Goal: Task Accomplishment & Management: Manage account settings

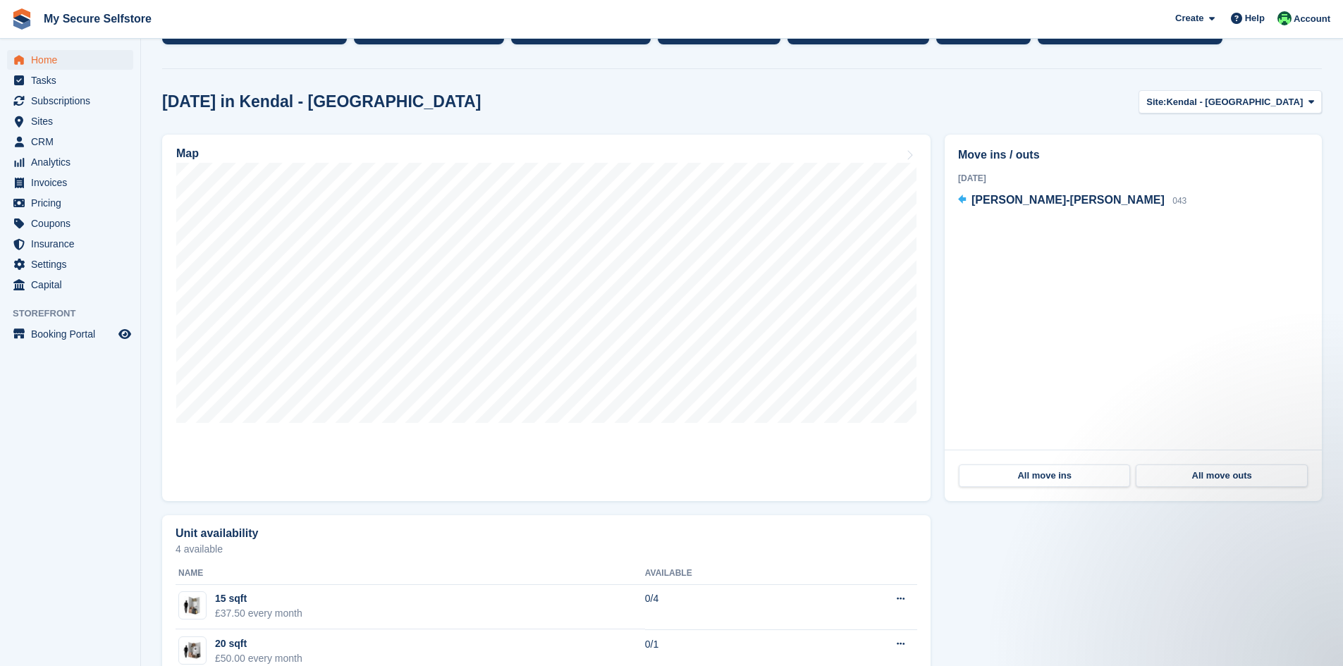
scroll to position [282, 0]
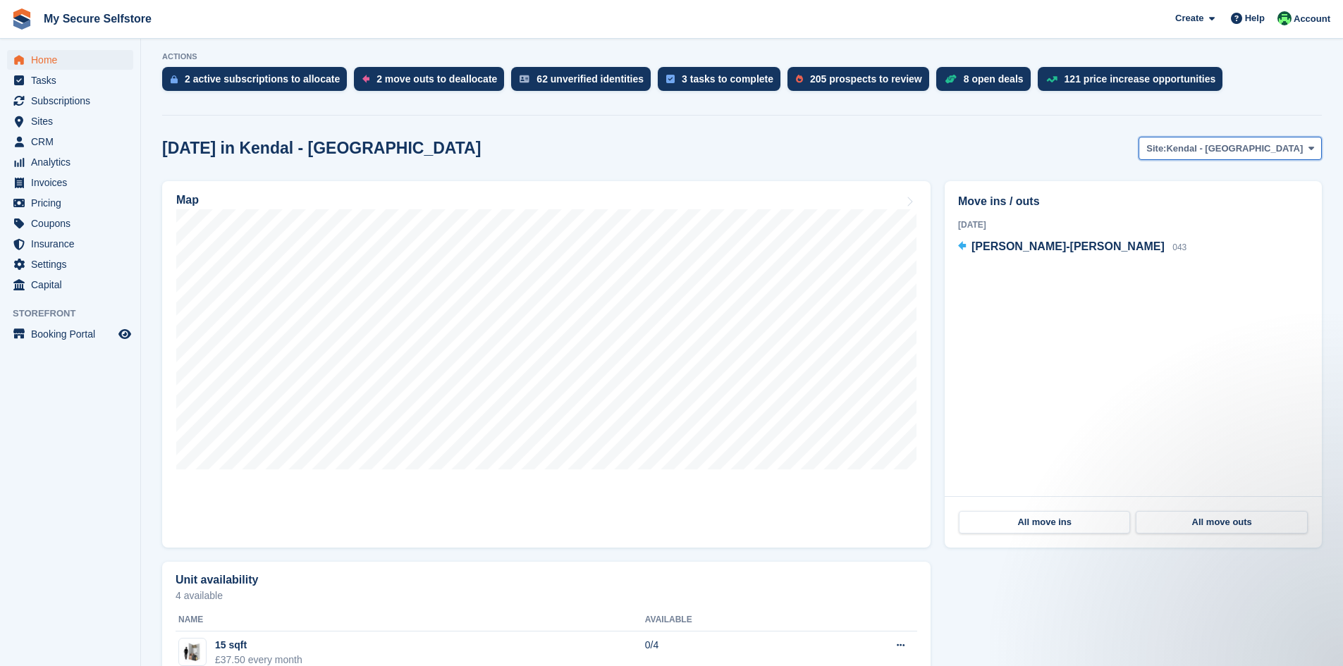
click at [1310, 144] on icon at bounding box center [1311, 148] width 6 height 9
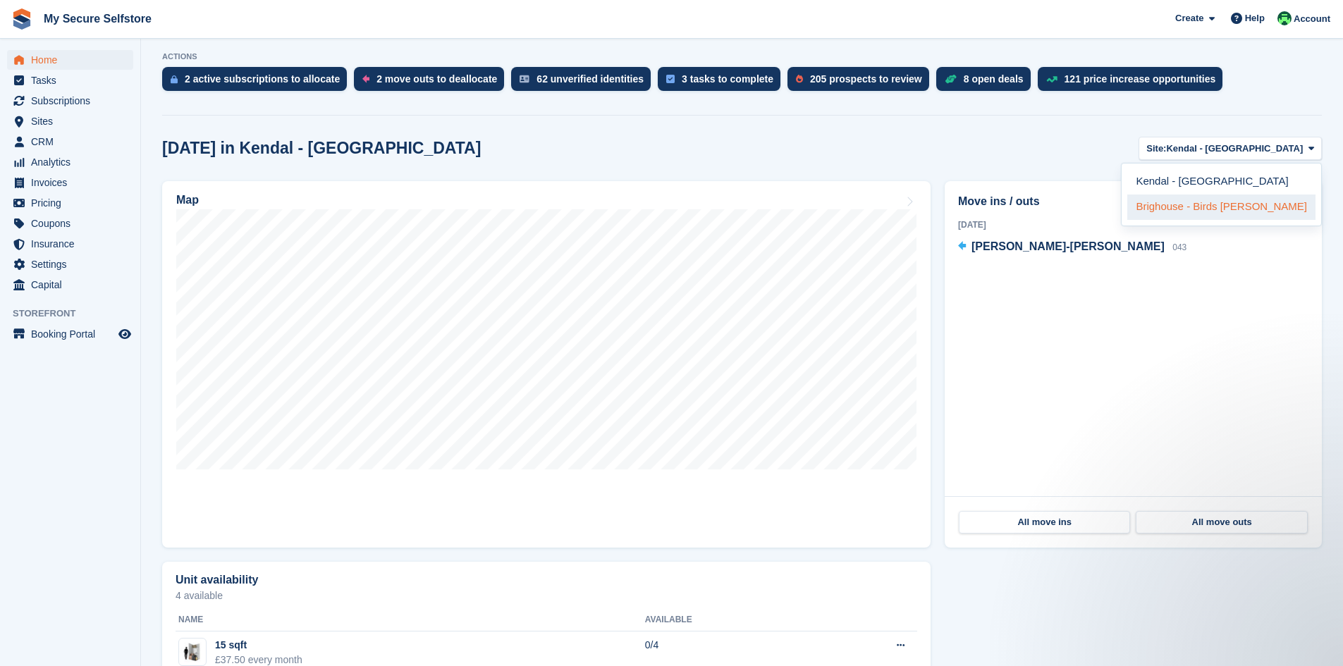
click at [1229, 205] on link "Brighouse - Birds [PERSON_NAME]" at bounding box center [1221, 207] width 188 height 25
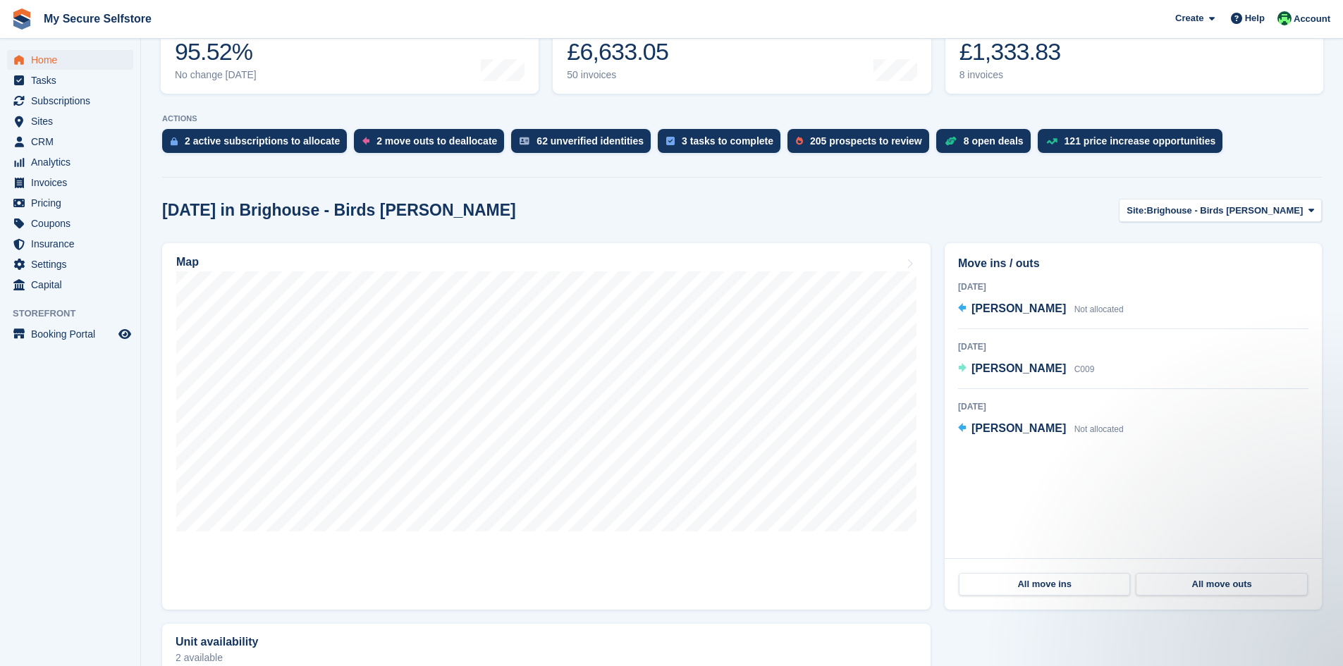
scroll to position [211, 0]
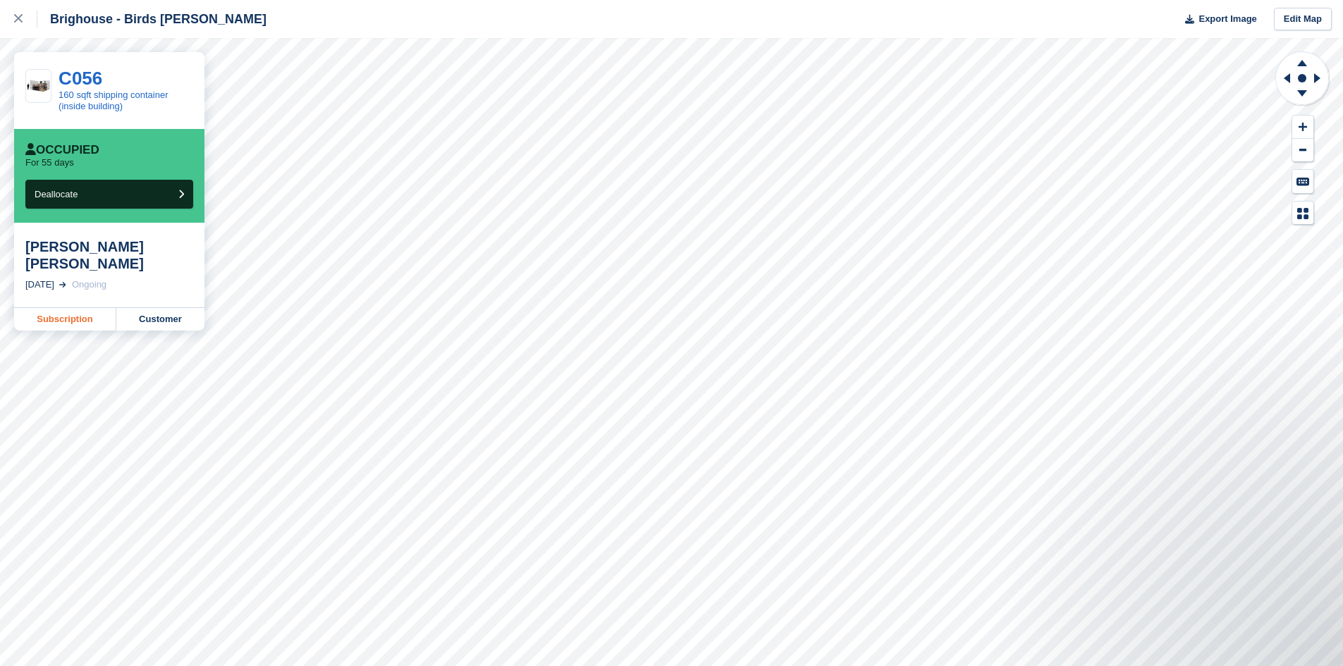
click at [56, 319] on link "Subscription" at bounding box center [65, 319] width 102 height 23
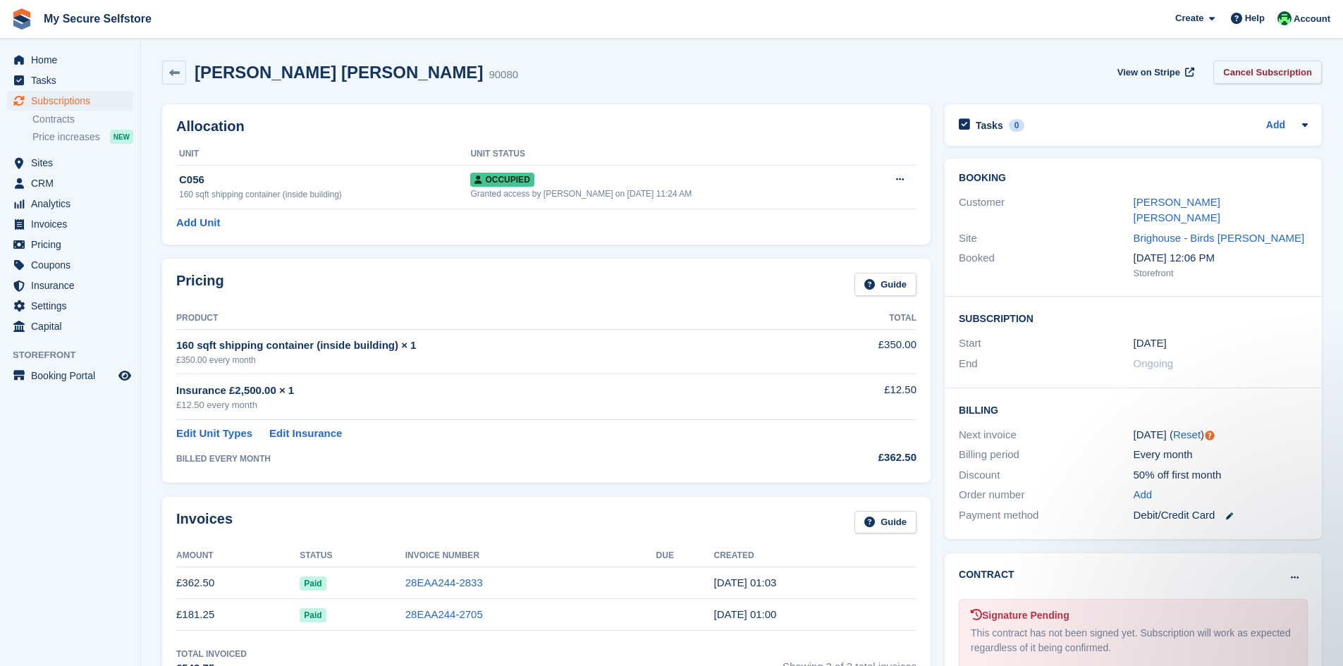
click at [1263, 70] on link "Cancel Subscription" at bounding box center [1267, 72] width 109 height 23
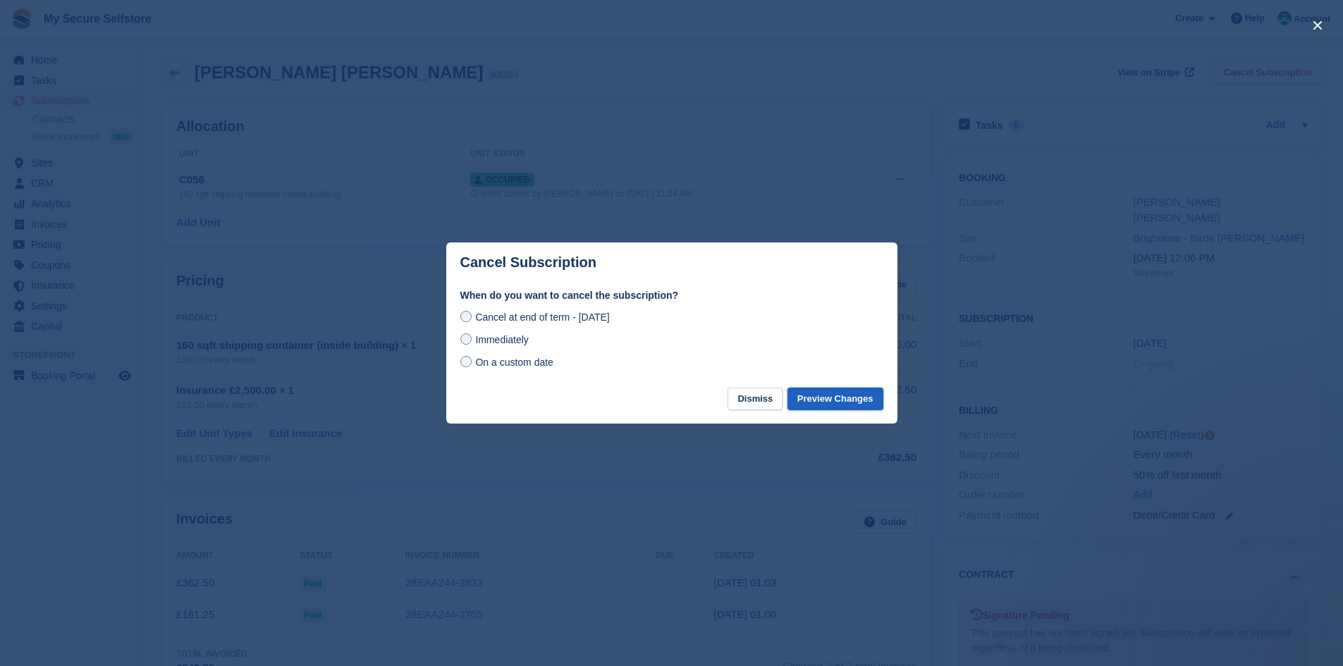
click at [835, 403] on button "Preview Changes" at bounding box center [835, 399] width 96 height 23
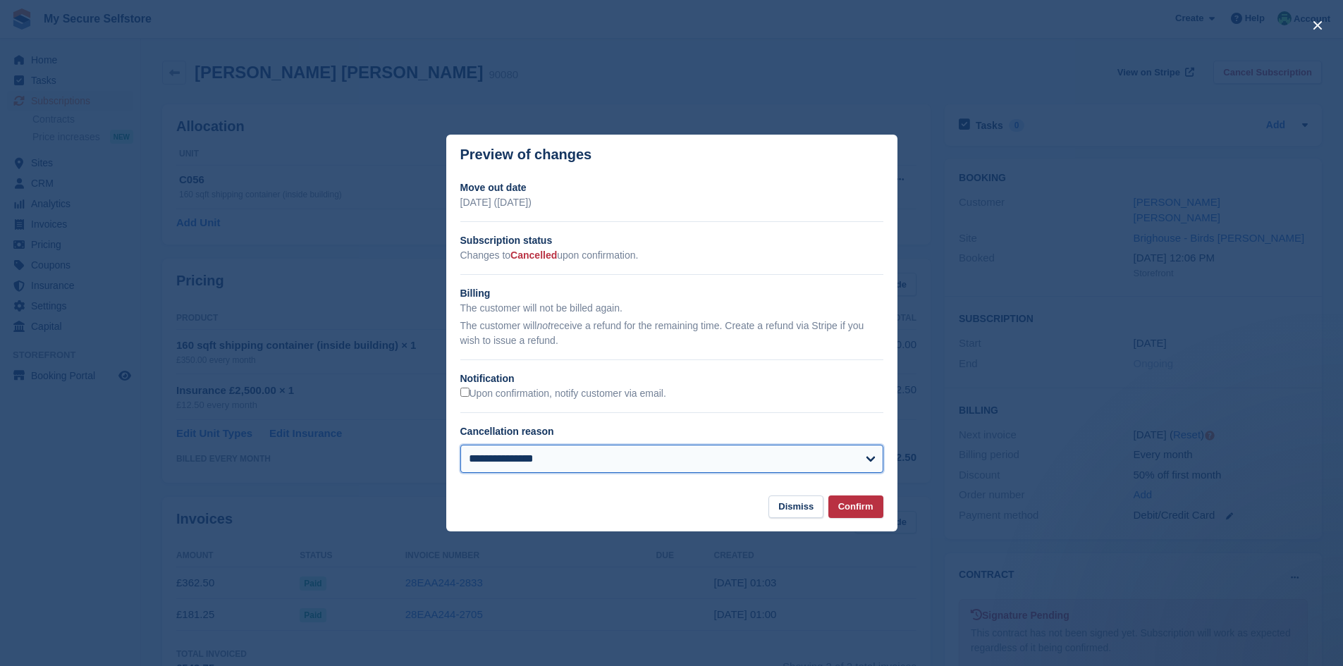
click at [875, 460] on select "**********" at bounding box center [671, 459] width 423 height 28
select select "**********"
click at [460, 445] on select "**********" at bounding box center [671, 459] width 423 height 28
click at [849, 507] on button "Confirm" at bounding box center [855, 506] width 55 height 23
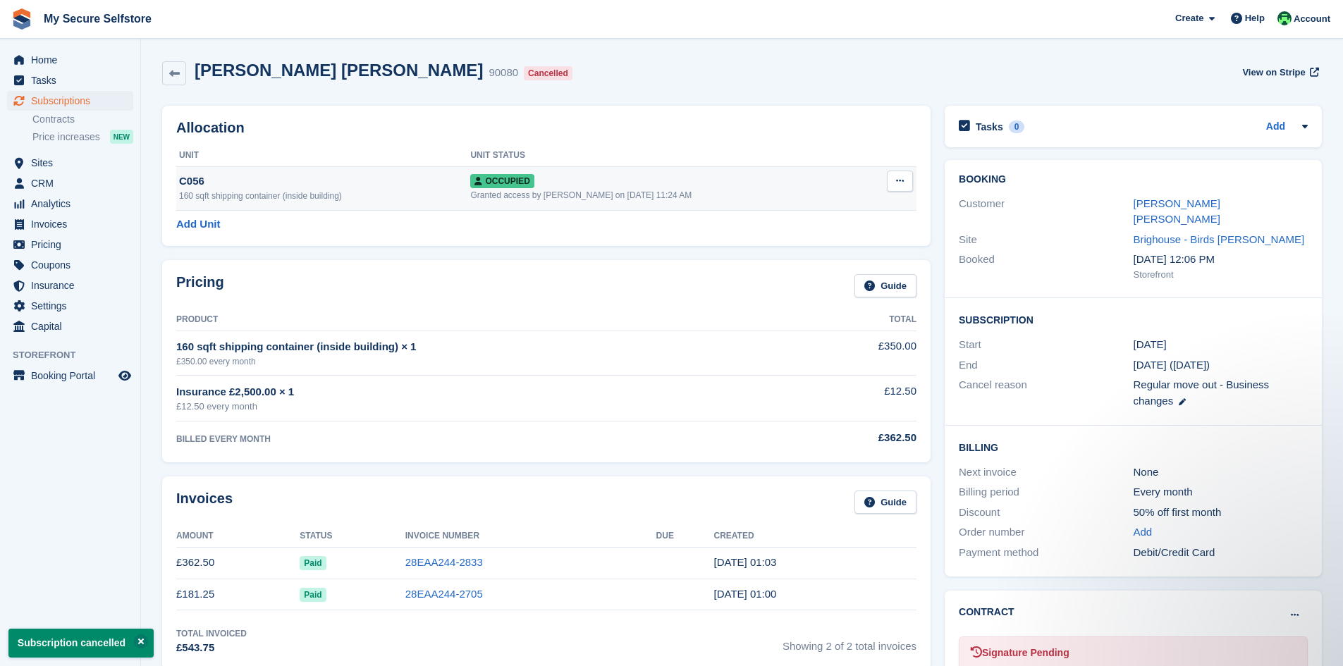
click at [506, 185] on span "Occupied" at bounding box center [501, 181] width 63 height 14
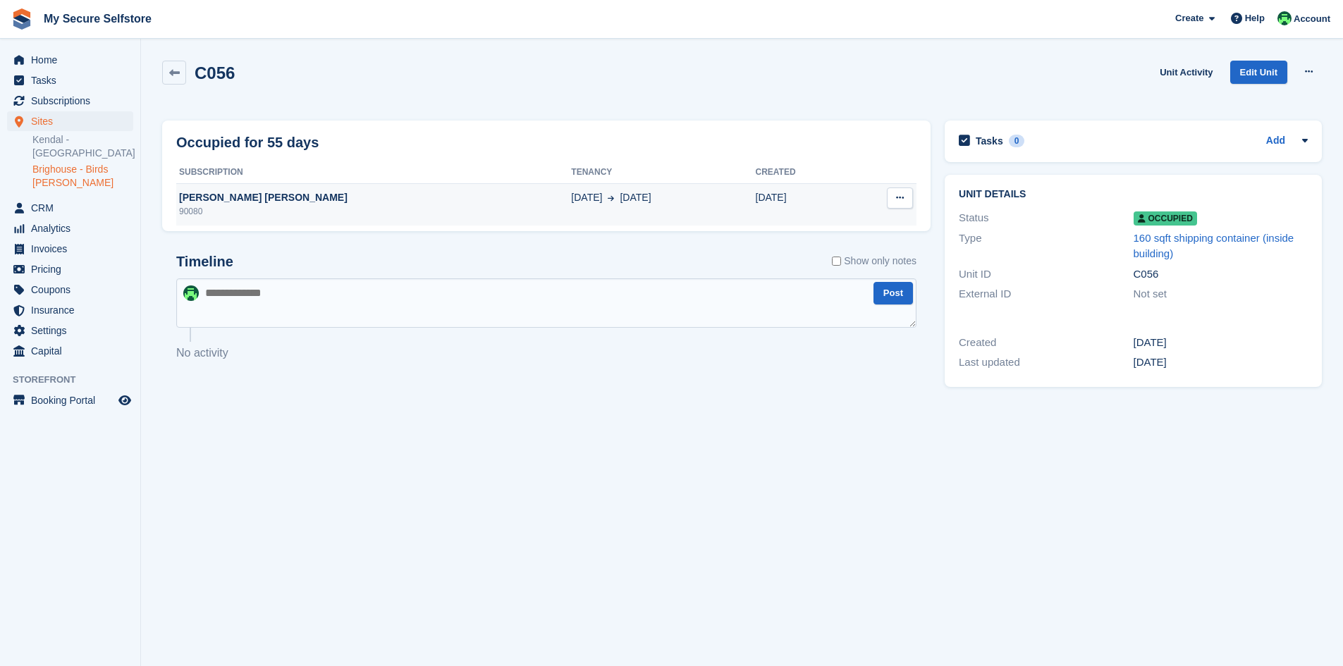
click at [909, 200] on button at bounding box center [900, 197] width 26 height 21
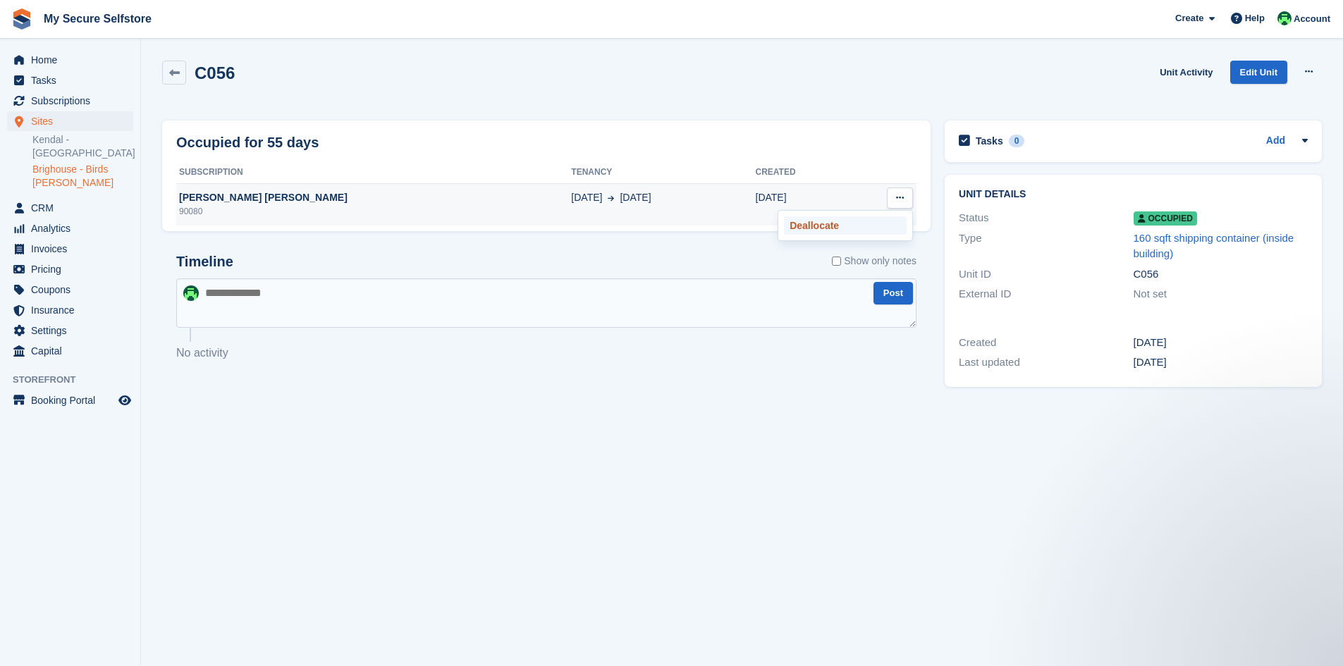
click at [806, 226] on p "Deallocate" at bounding box center [845, 225] width 123 height 18
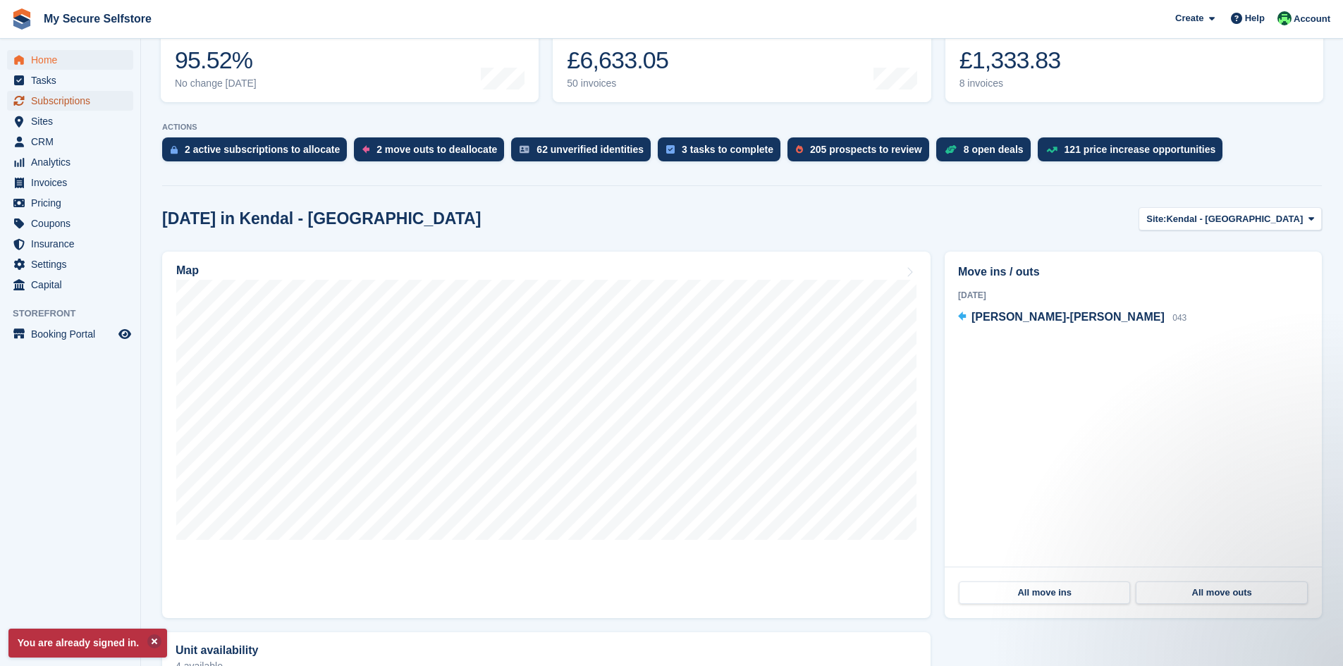
click at [57, 103] on span "Subscriptions" at bounding box center [73, 101] width 85 height 20
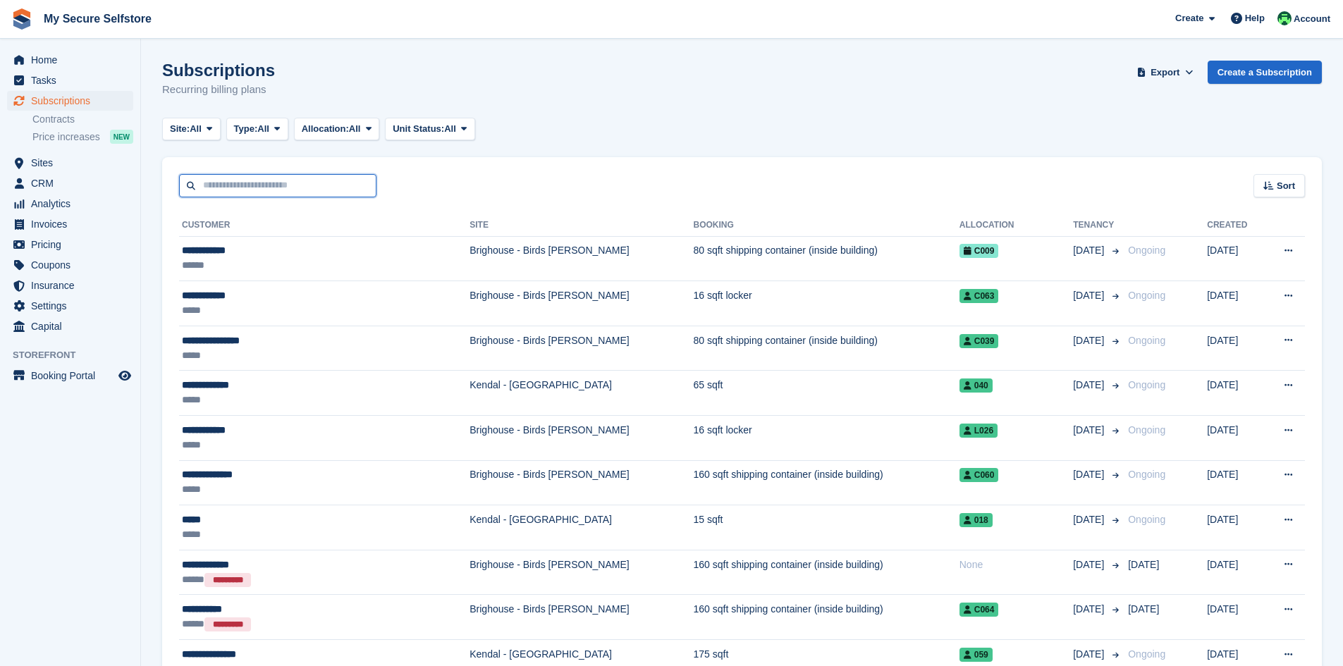
click at [299, 182] on input "text" at bounding box center [277, 185] width 197 height 23
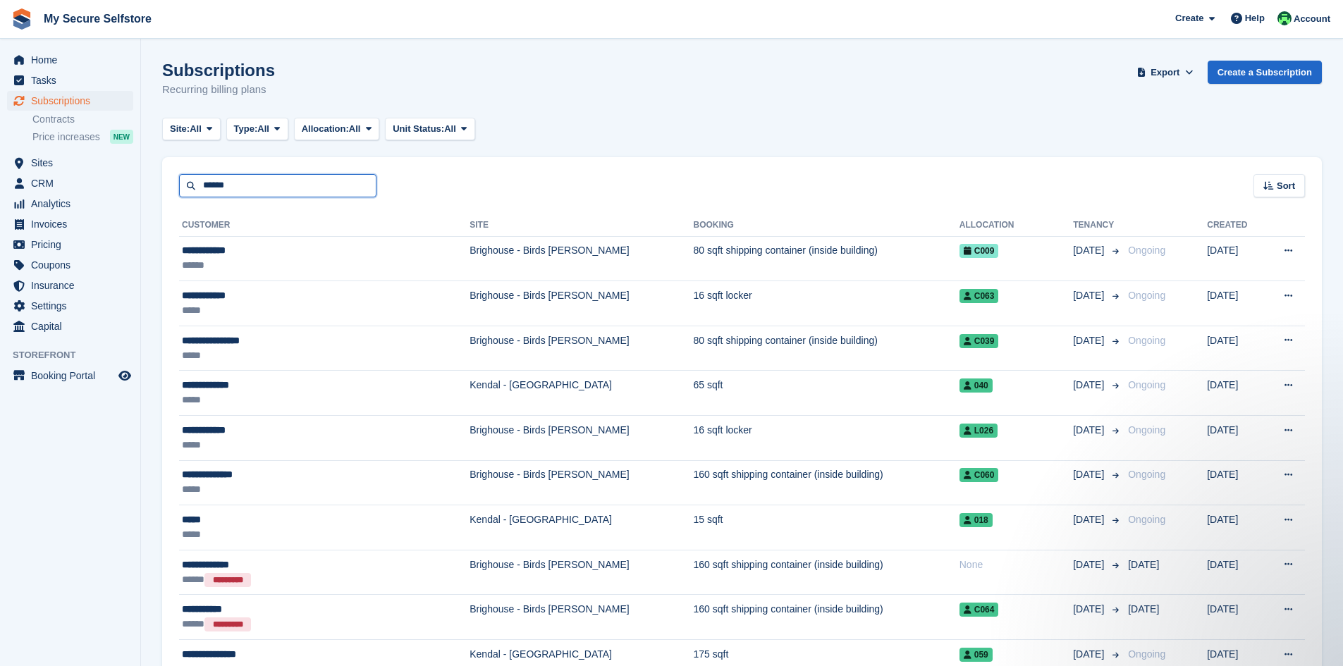
click at [247, 187] on input "******" at bounding box center [277, 185] width 197 height 23
type input "**********"
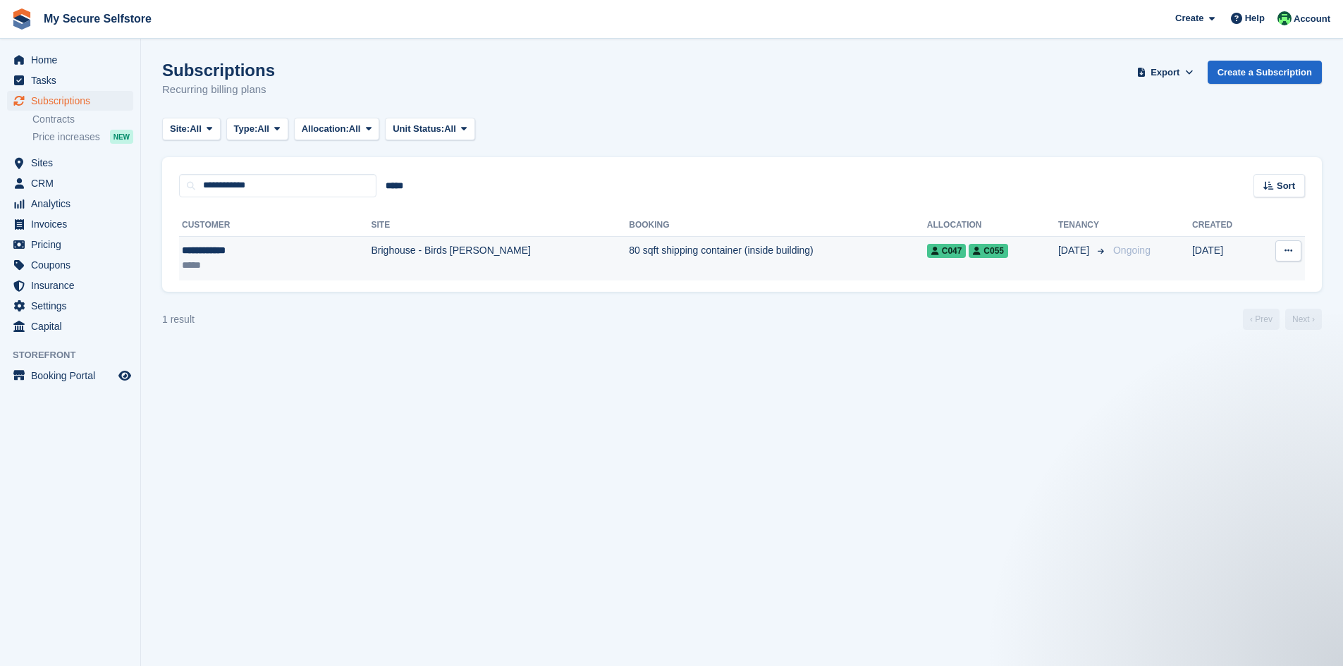
click at [968, 252] on span "C055" at bounding box center [987, 251] width 39 height 14
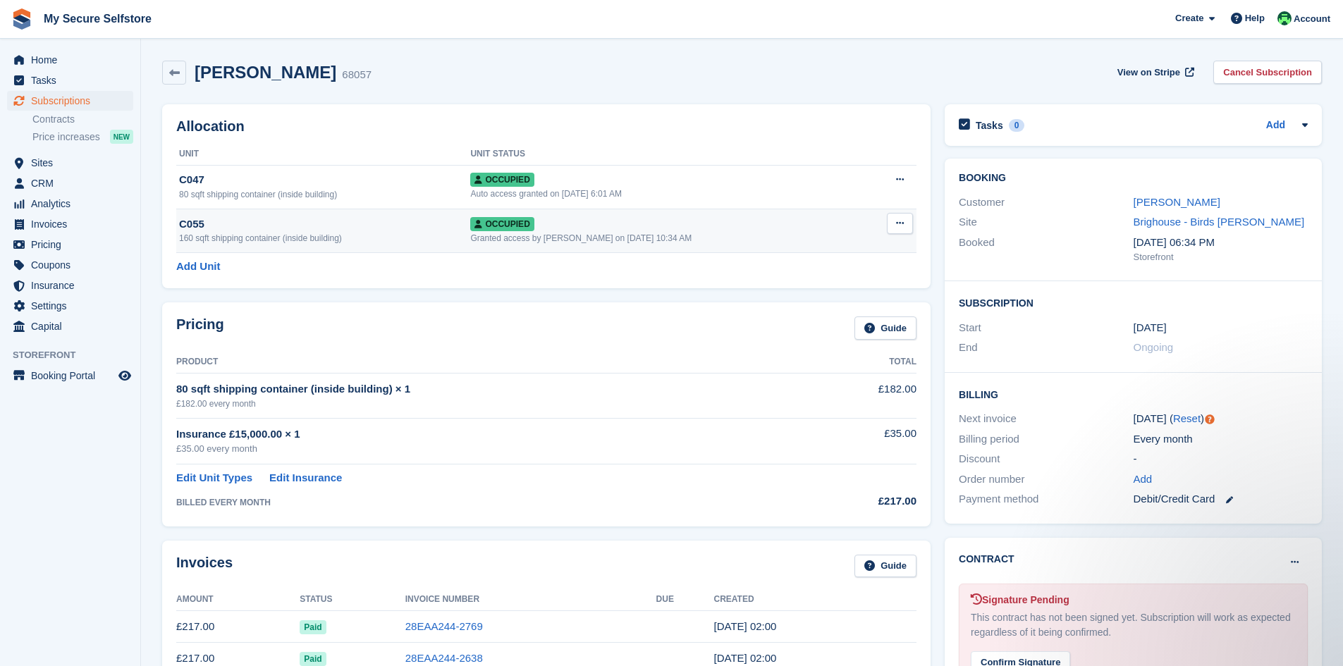
click at [899, 223] on icon at bounding box center [900, 222] width 8 height 9
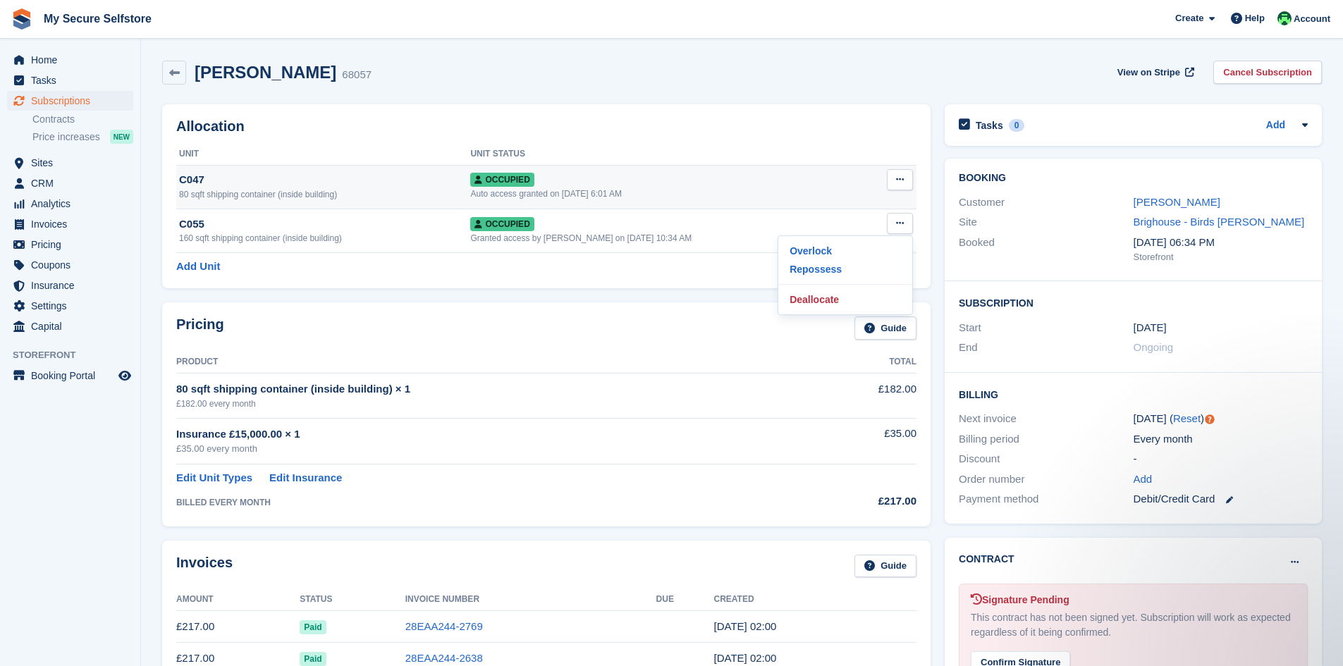
click at [907, 179] on button at bounding box center [900, 179] width 26 height 21
click at [810, 257] on p "Deallocate" at bounding box center [845, 256] width 123 height 18
click at [629, 394] on div "80 sqft shipping container (inside building) × 1" at bounding box center [494, 389] width 636 height 16
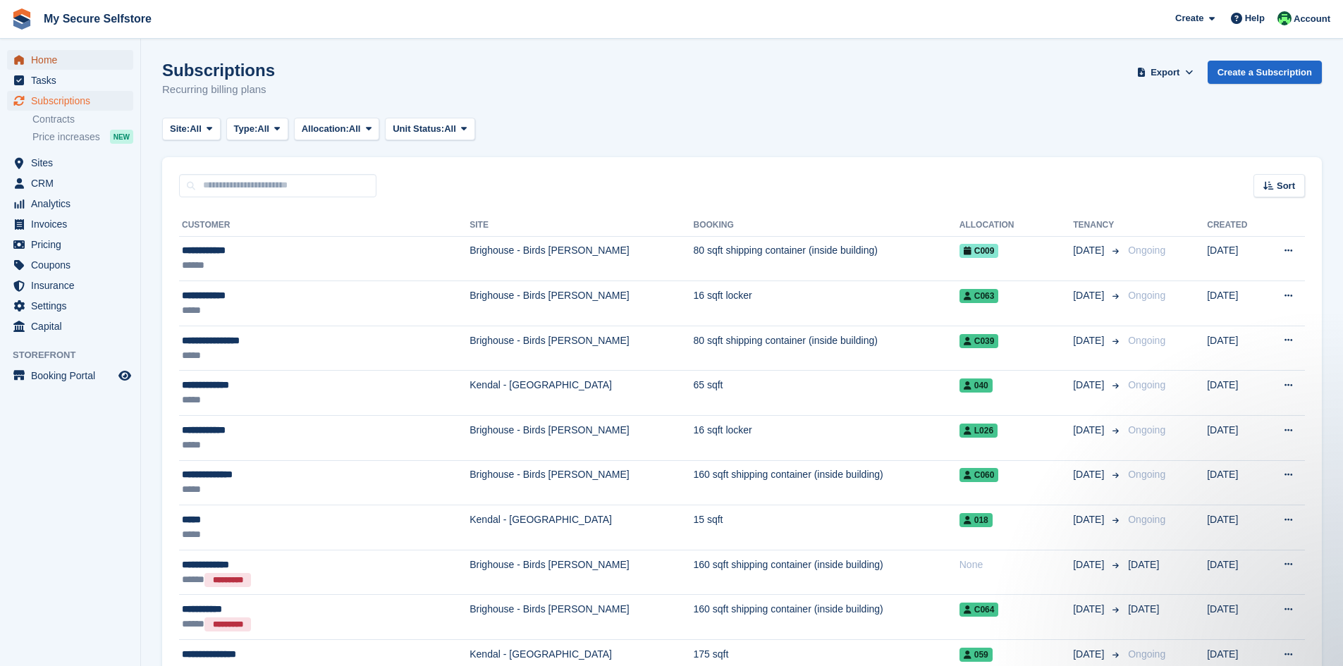
click at [51, 55] on span "Home" at bounding box center [73, 60] width 85 height 20
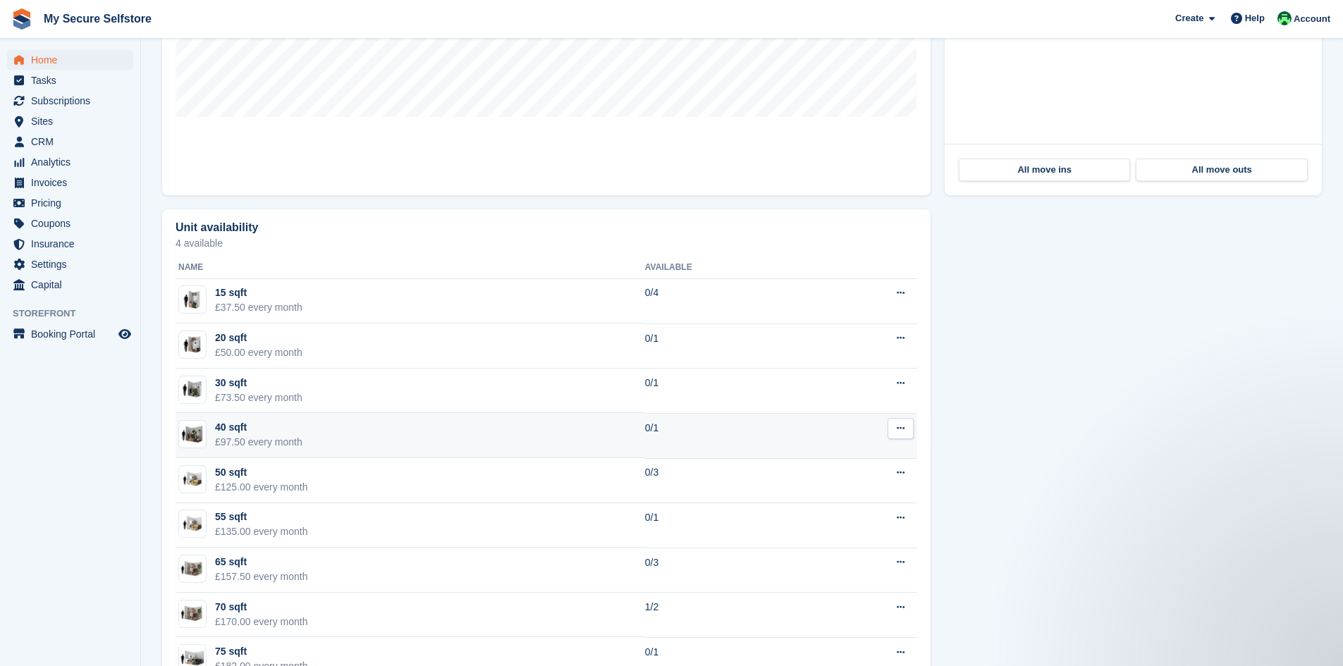
scroll to position [352, 0]
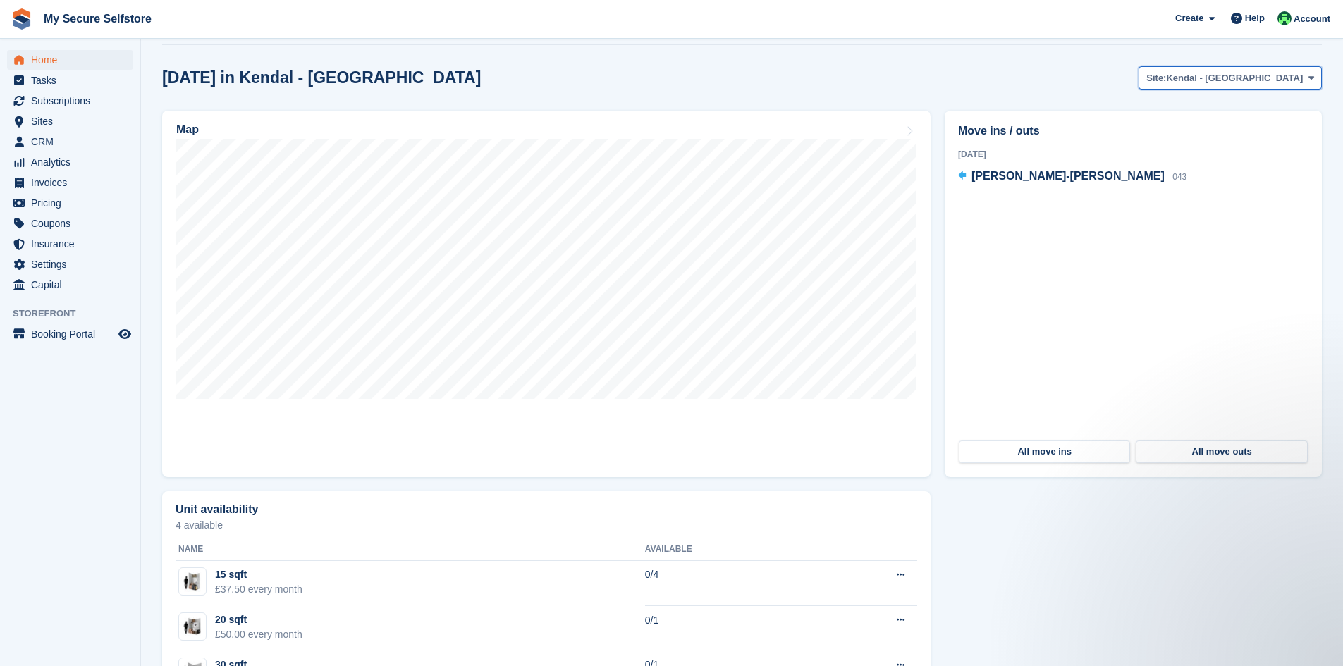
click at [1310, 80] on icon at bounding box center [1311, 77] width 6 height 9
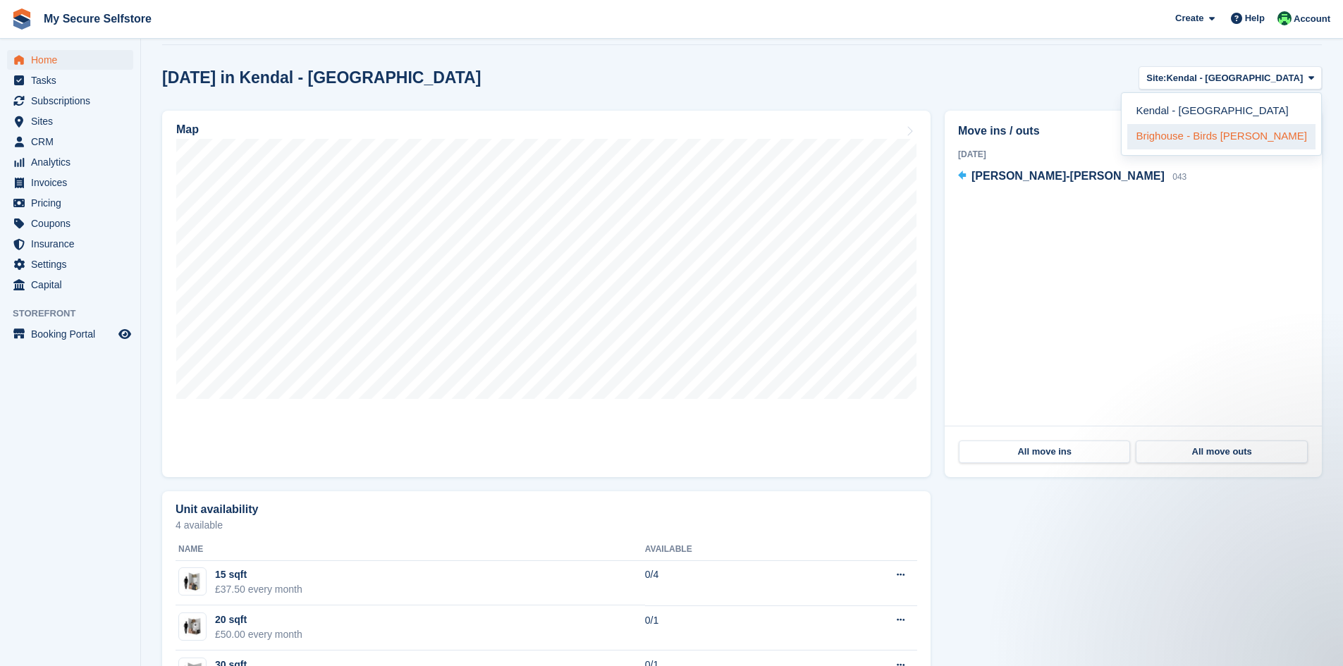
click at [1235, 130] on link "Brighouse - Birds [PERSON_NAME]" at bounding box center [1221, 136] width 188 height 25
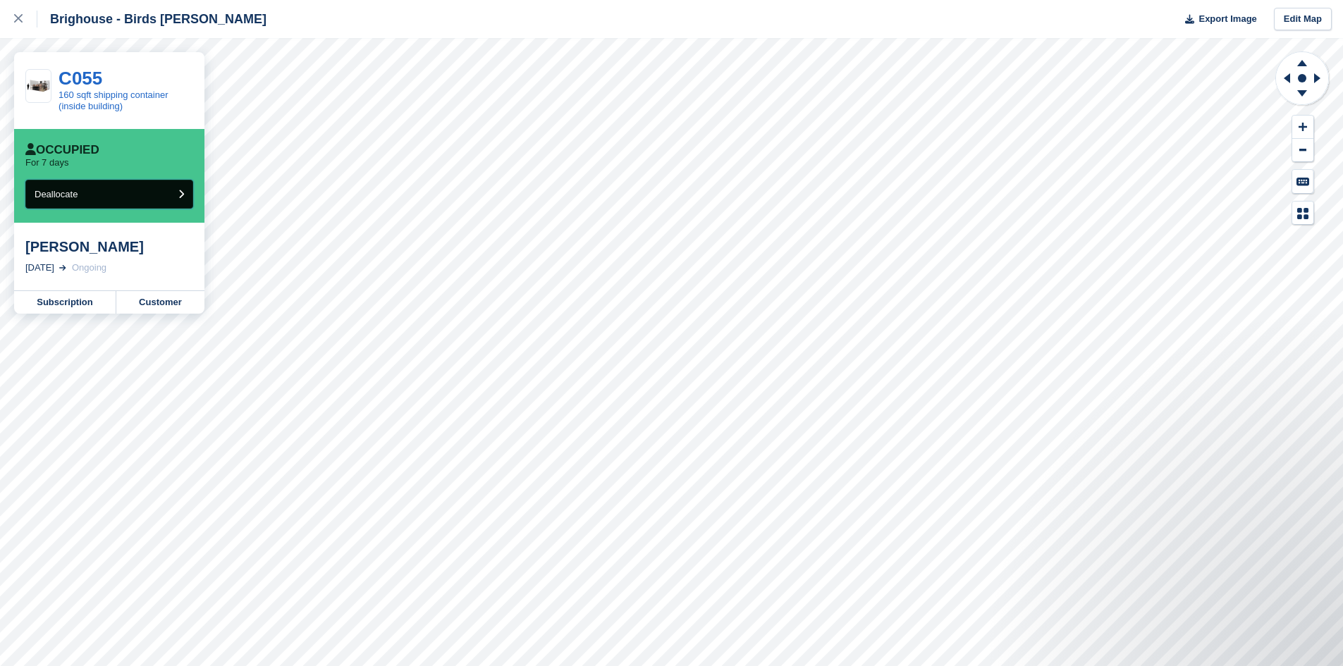
click at [181, 195] on icon "submit" at bounding box center [181, 194] width 6 height 9
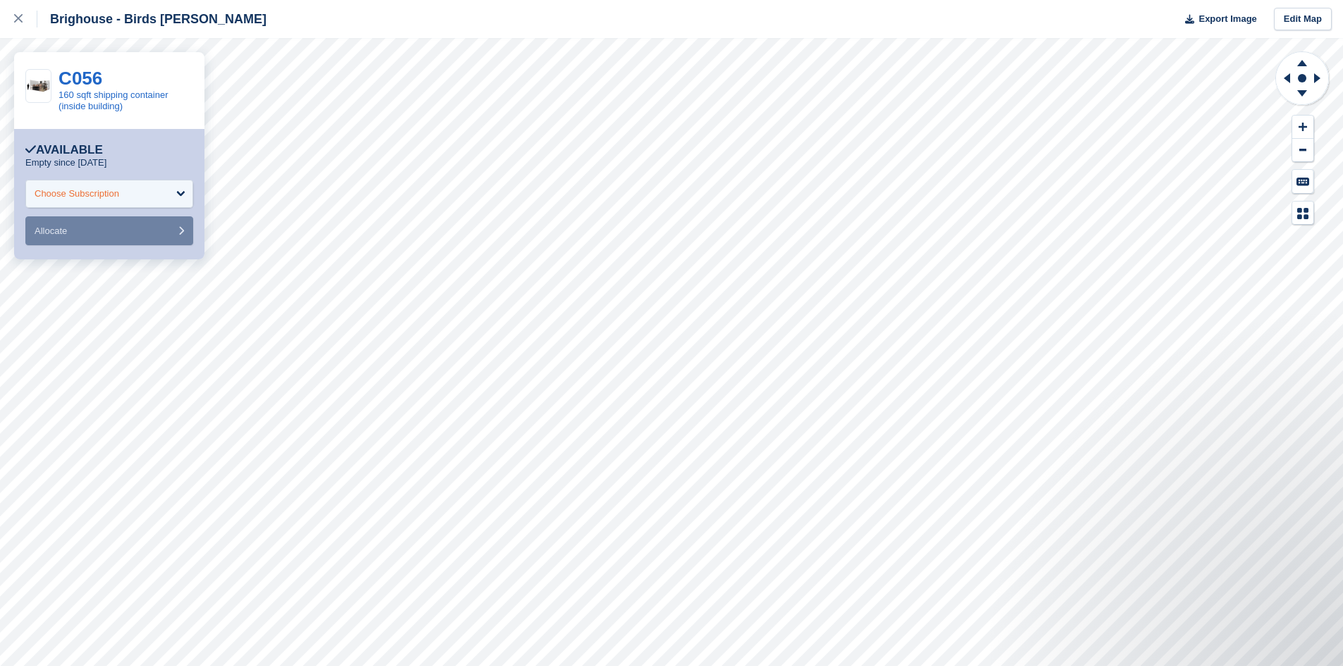
click at [175, 190] on div "Choose Subscription" at bounding box center [109, 194] width 168 height 28
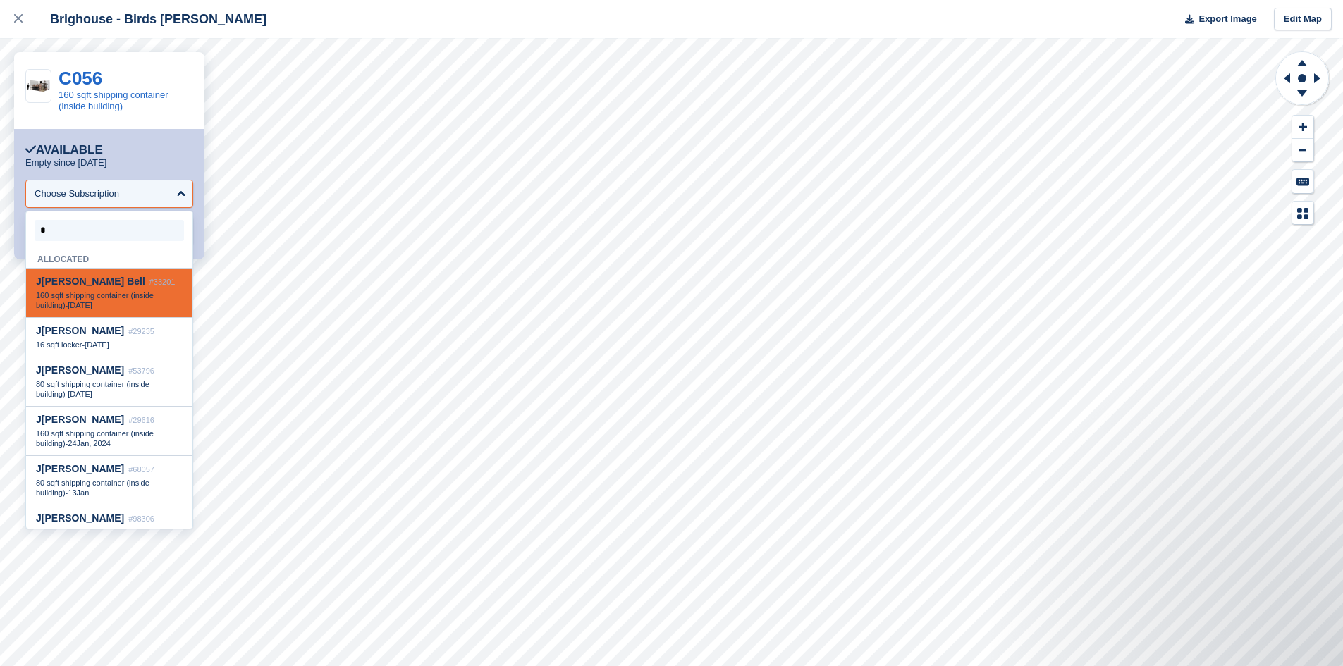
type input "**"
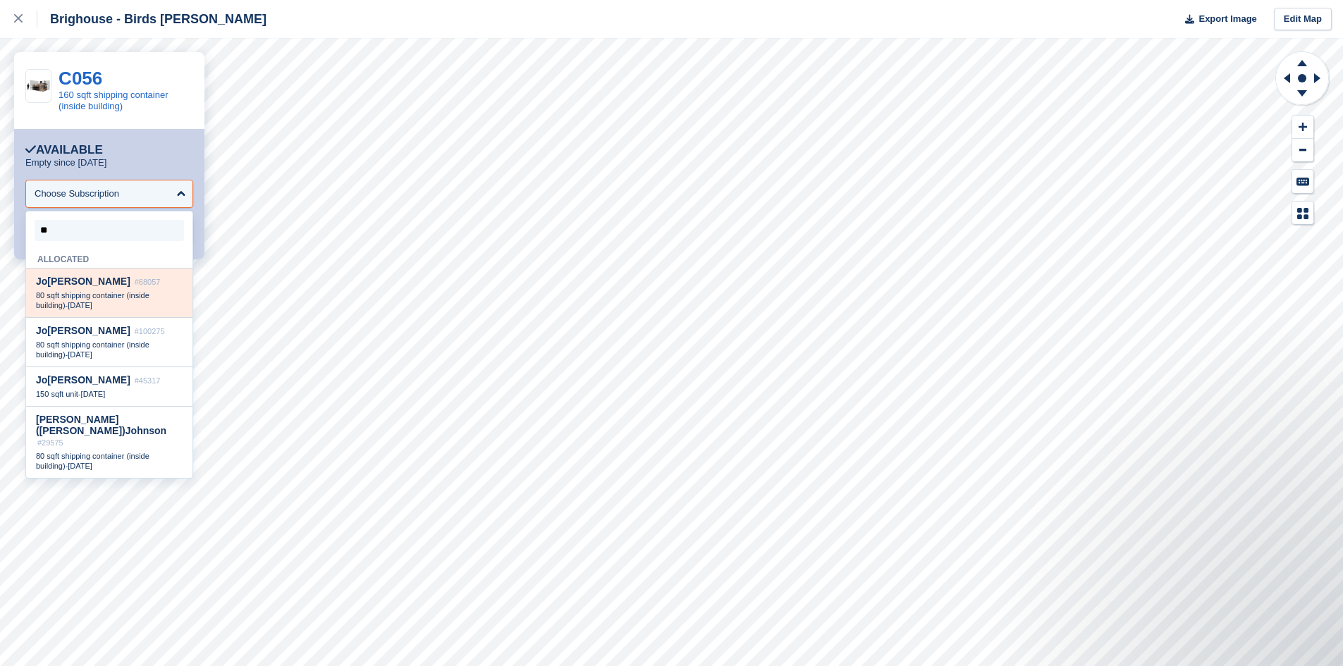
click at [82, 298] on span "80 sqft shipping container (inside building)" at bounding box center [92, 300] width 113 height 18
select select "*****"
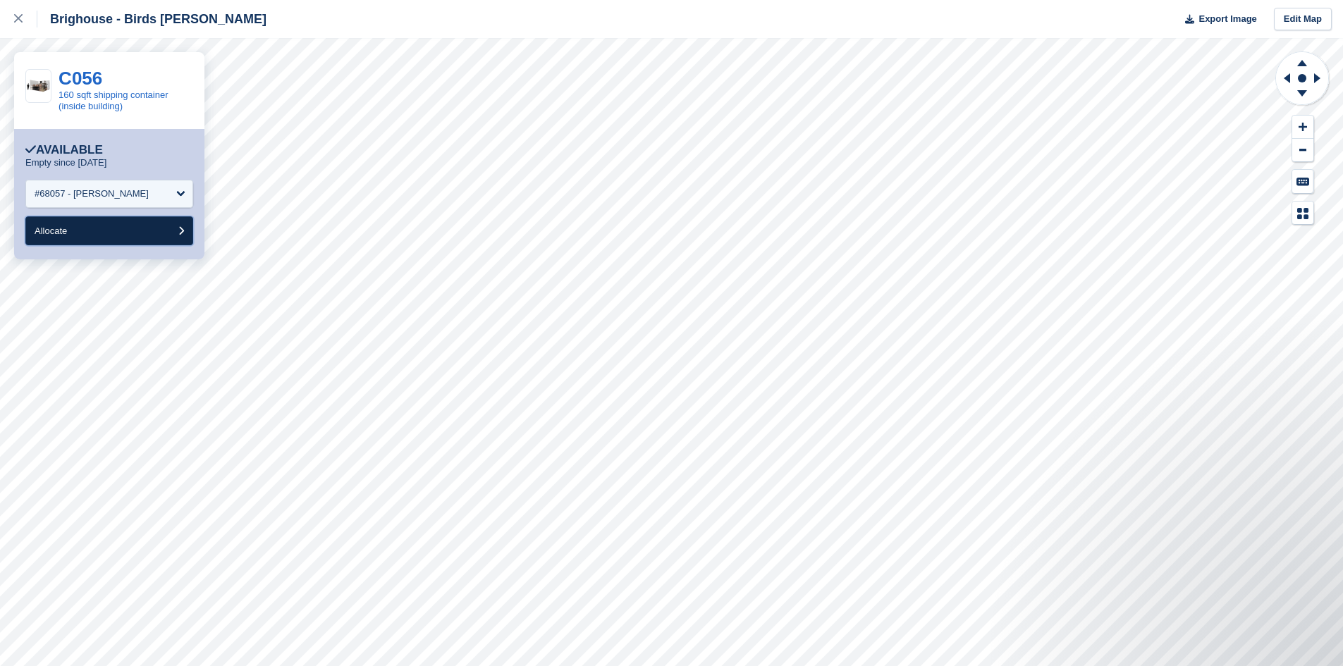
click at [92, 231] on button "Allocate" at bounding box center [109, 230] width 168 height 29
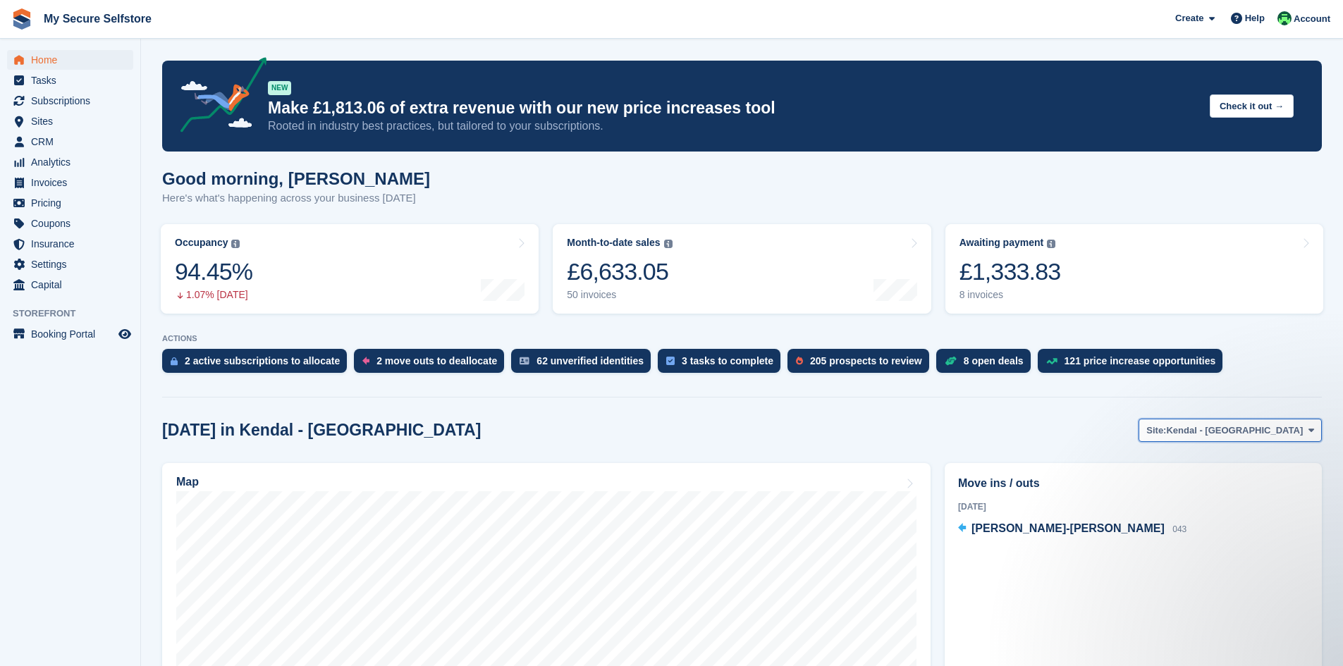
click at [1314, 431] on span at bounding box center [1310, 429] width 11 height 11
click at [1195, 491] on link "Brighouse - Birds [PERSON_NAME]" at bounding box center [1221, 488] width 188 height 25
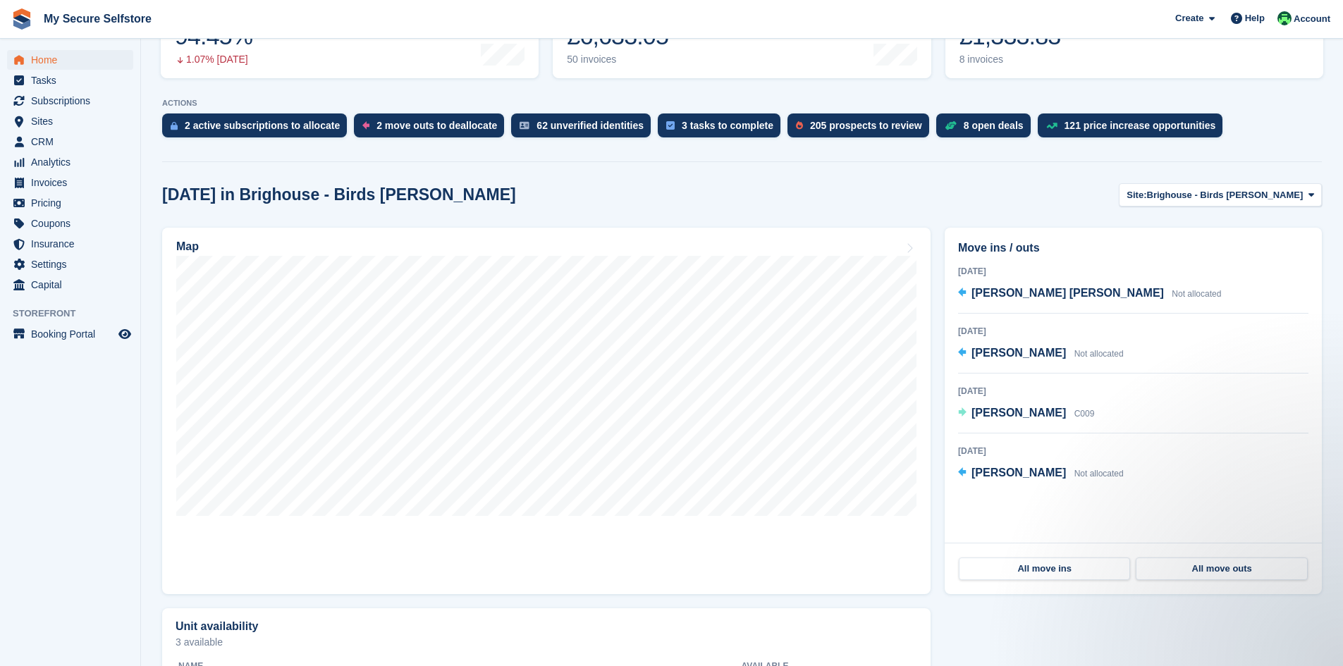
scroll to position [282, 0]
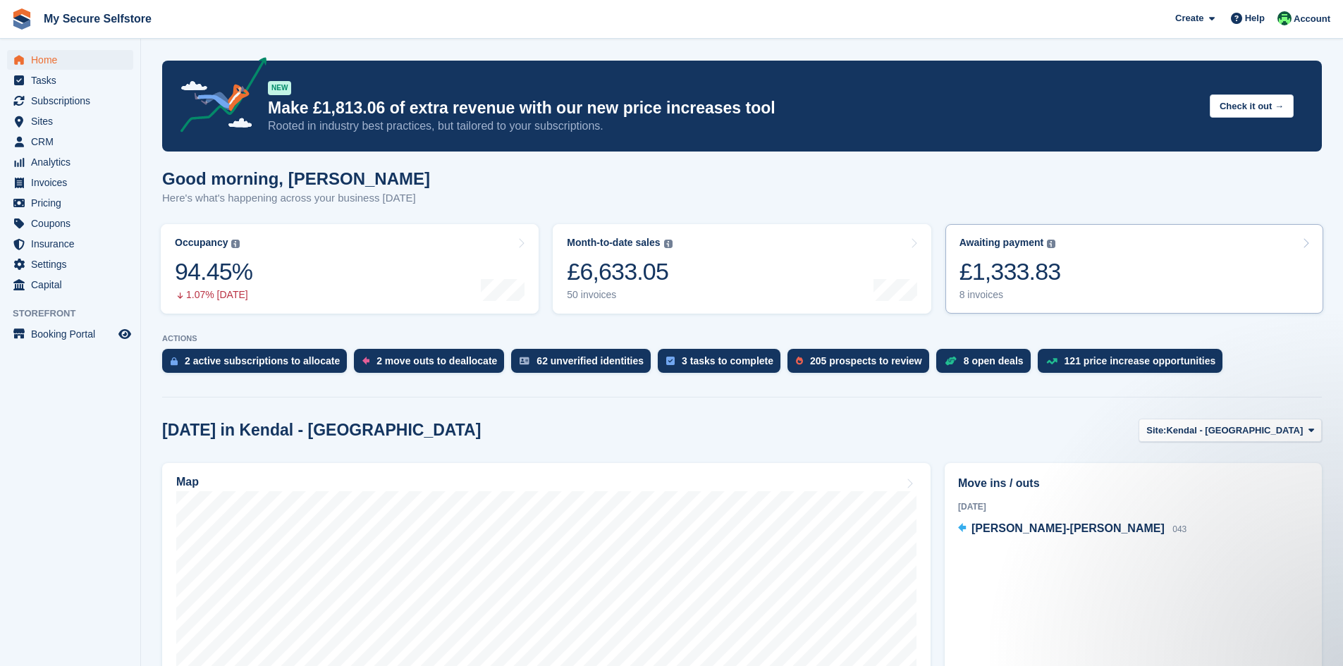
click at [1047, 281] on div "£1,333.83" at bounding box center [1009, 271] width 101 height 29
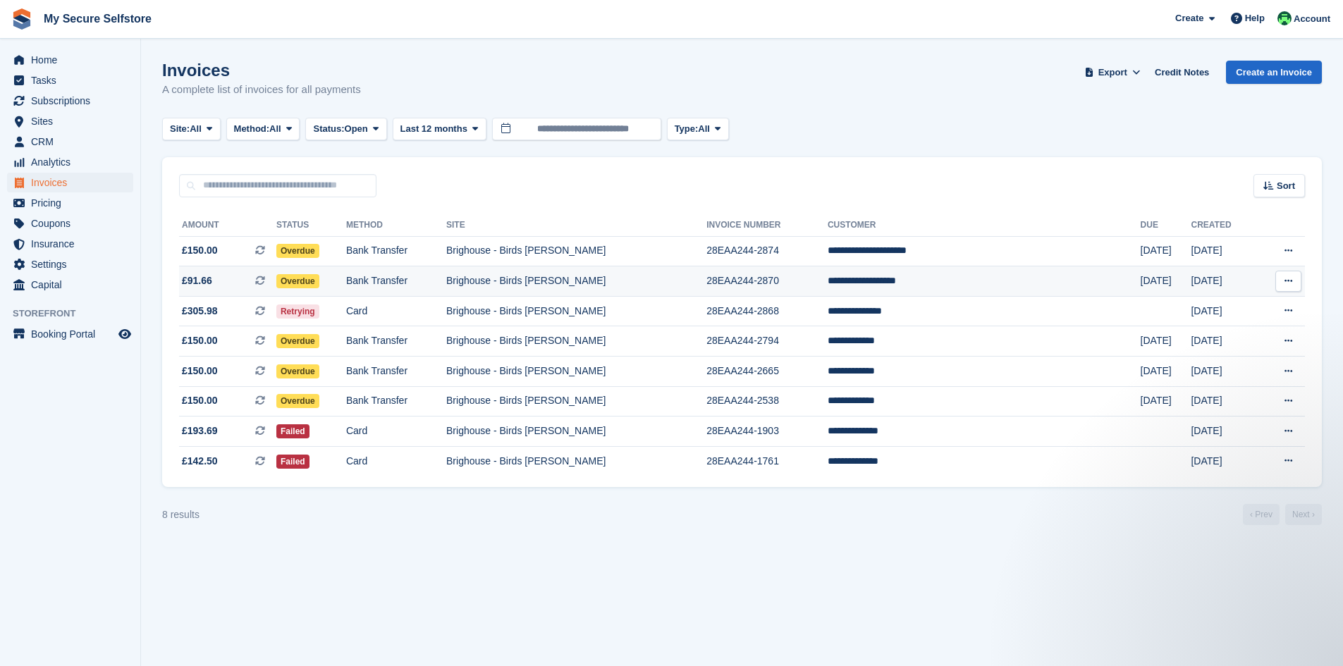
click at [319, 278] on span "Overdue" at bounding box center [297, 281] width 43 height 14
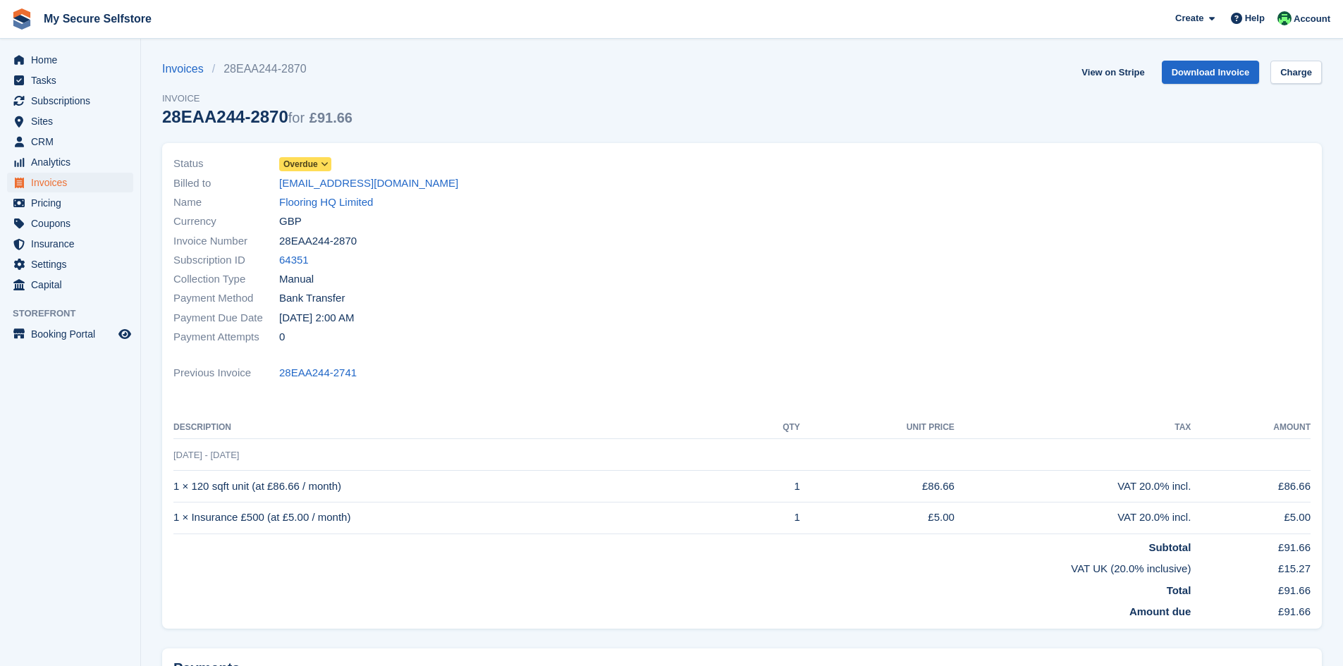
click at [323, 163] on icon at bounding box center [325, 164] width 8 height 8
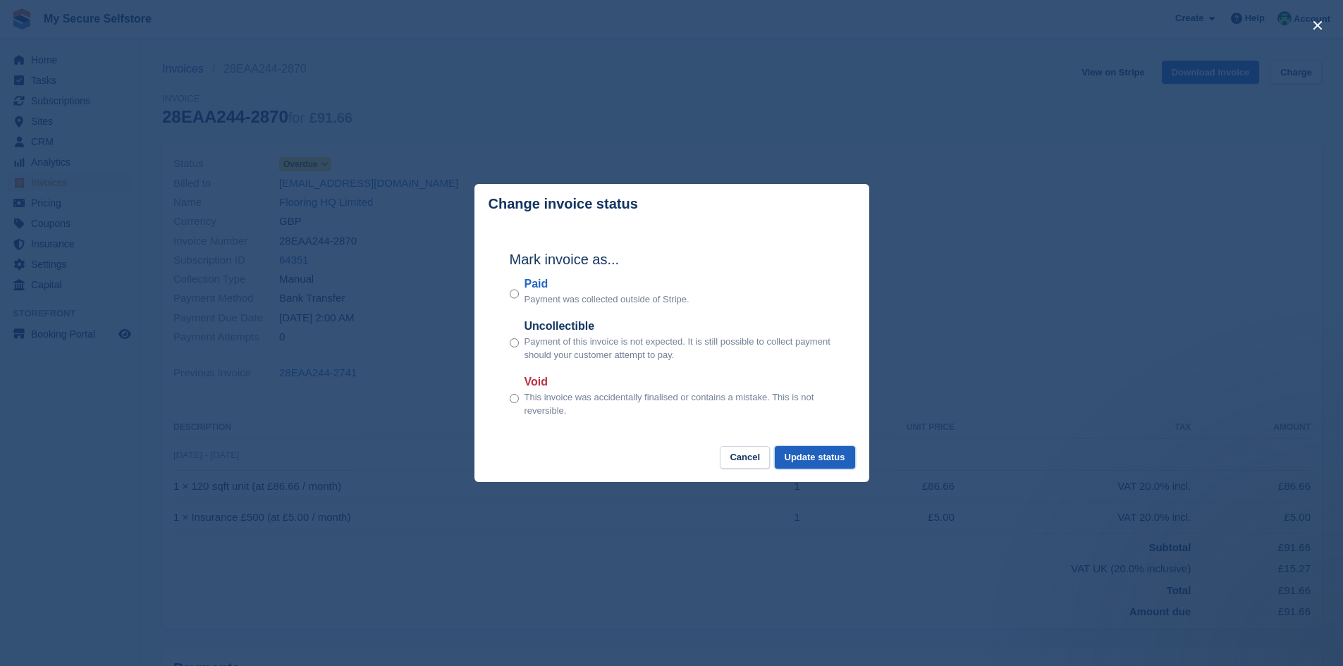
click at [830, 461] on button "Update status" at bounding box center [815, 457] width 80 height 23
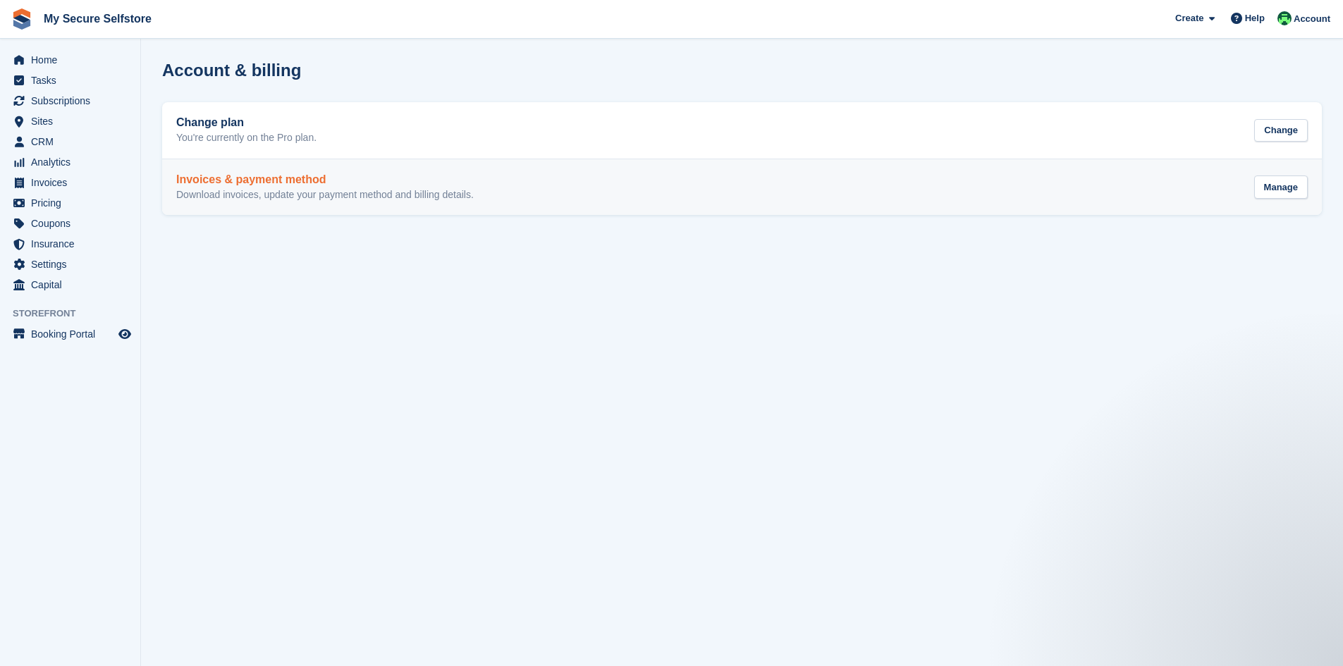
click at [245, 179] on h2 "Invoices & payment method" at bounding box center [324, 179] width 297 height 13
